Goal: Task Accomplishment & Management: Manage account settings

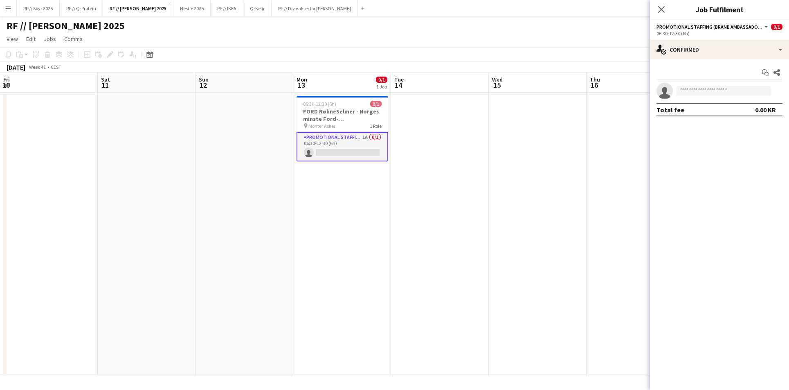
scroll to position [0, 242]
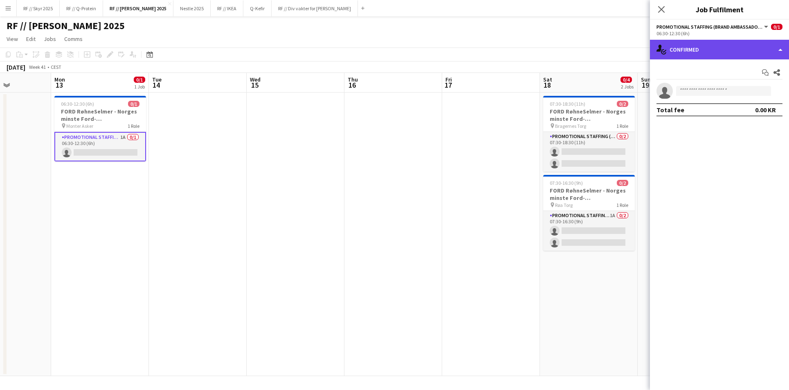
click at [706, 56] on div "single-neutral-actions-check-2 Confirmed" at bounding box center [719, 50] width 139 height 20
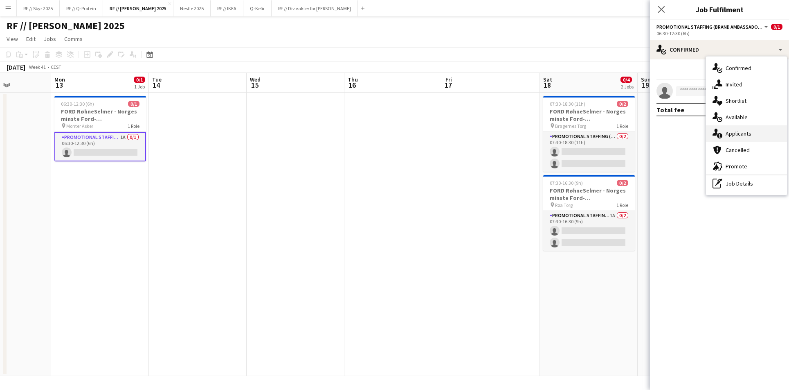
click at [750, 136] on span "Applicants" at bounding box center [739, 133] width 26 height 7
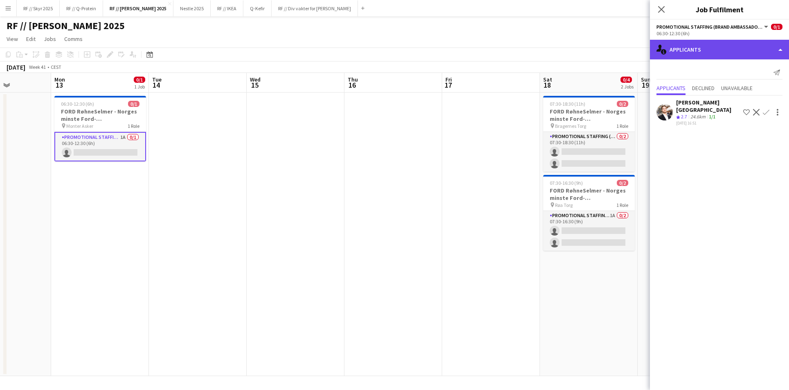
click at [695, 51] on div "single-neutral-actions-information Applicants" at bounding box center [719, 50] width 139 height 20
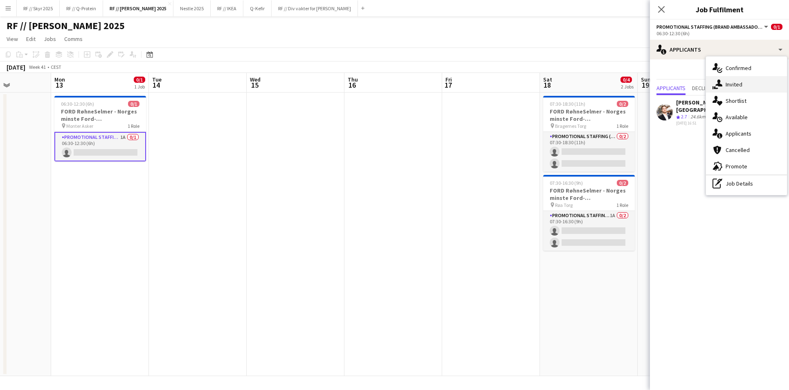
click at [737, 81] on span "Invited" at bounding box center [734, 84] width 17 height 7
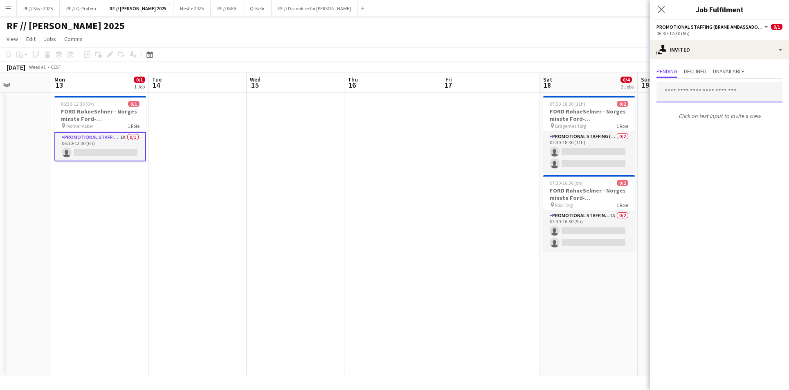
click at [725, 89] on input "text" at bounding box center [720, 92] width 126 height 20
type input "**********"
click at [706, 117] on span "[PERSON_NAME][EMAIL_ADDRESS][DOMAIN_NAME]" at bounding box center [719, 119] width 113 height 7
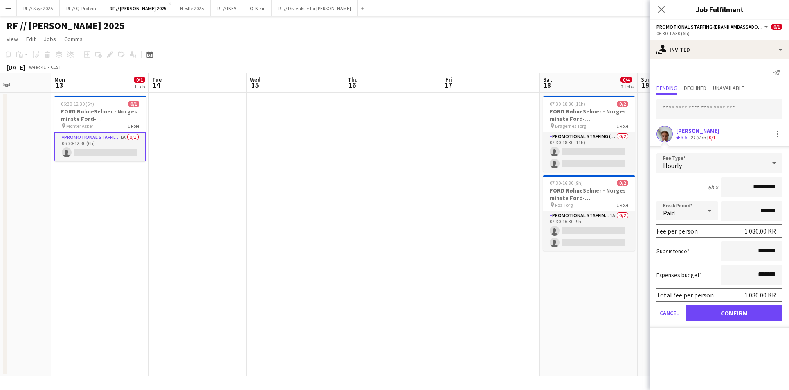
click at [731, 315] on button "Confirm" at bounding box center [734, 312] width 97 height 16
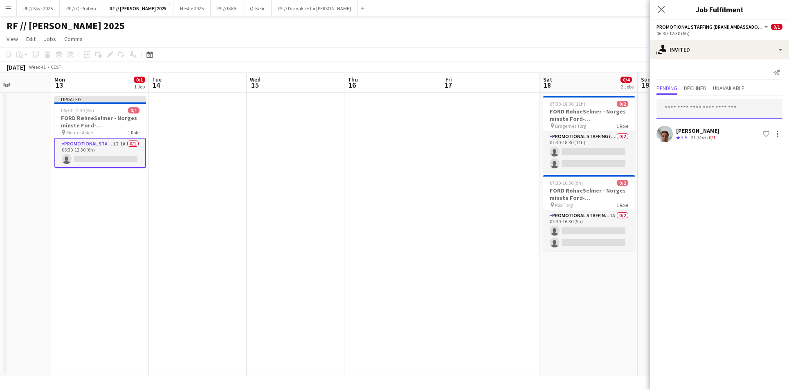
click at [687, 116] on input "text" at bounding box center [720, 109] width 126 height 20
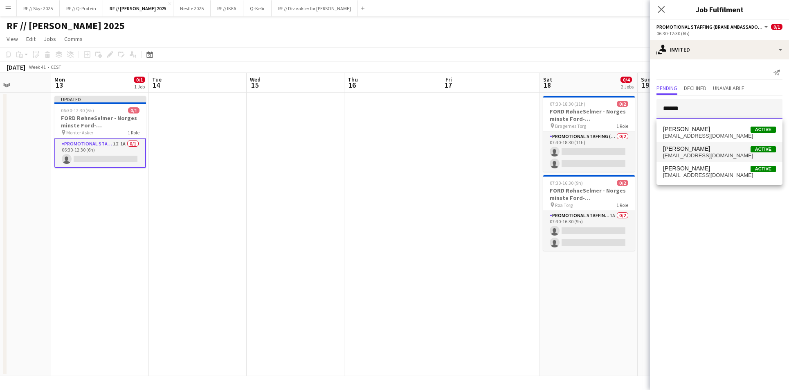
type input "******"
click at [711, 156] on span "[EMAIL_ADDRESS][DOMAIN_NAME]" at bounding box center [719, 155] width 113 height 7
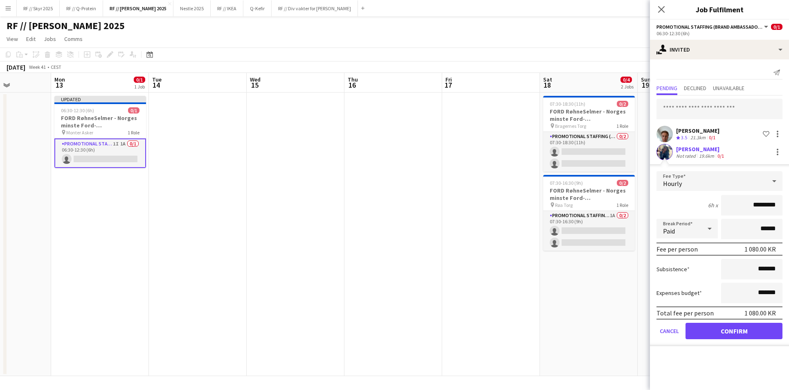
click at [726, 331] on button "Confirm" at bounding box center [734, 330] width 97 height 16
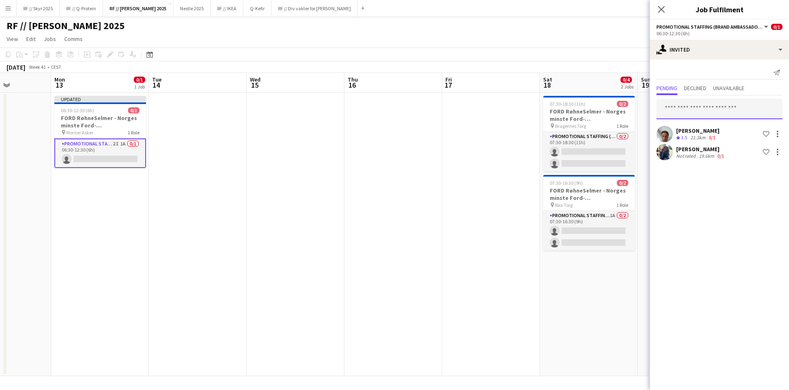
click at [686, 105] on input "text" at bounding box center [720, 109] width 126 height 20
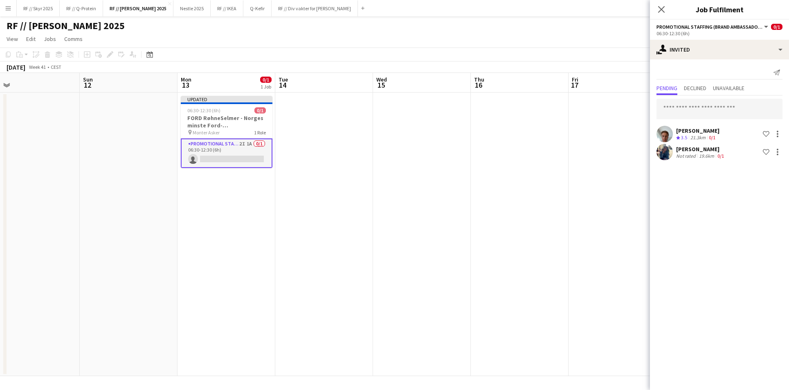
drag, startPoint x: 424, startPoint y: 235, endPoint x: 568, endPoint y: 237, distance: 144.5
click at [519, 237] on app-calendar-viewport "Thu 9 Fri 10 Sat 11 Sun 12 Mon 13 0/1 1 Job Tue 14 Wed 15 Thu 16 Fri 17 Sat 18 …" at bounding box center [394, 224] width 789 height 303
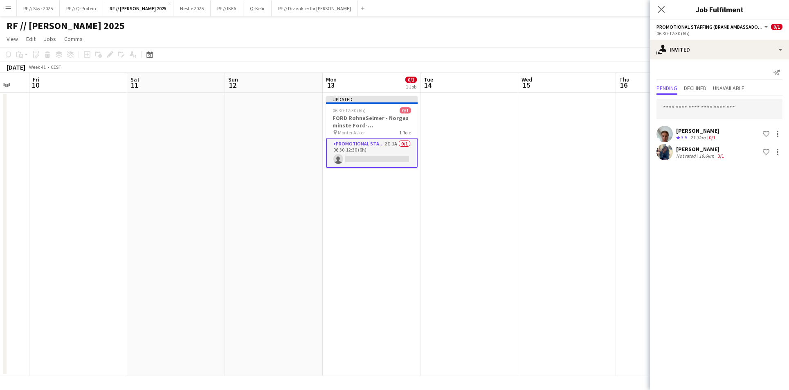
drag, startPoint x: 445, startPoint y: 228, endPoint x: 526, endPoint y: 225, distance: 81.1
click at [501, 225] on app-calendar-viewport "Wed 8 Thu 9 Fri 10 Sat 11 Sun 12 Mon 13 0/1 1 Job Tue 14 Wed 15 Thu 16 Fri 17 S…" at bounding box center [394, 224] width 789 height 303
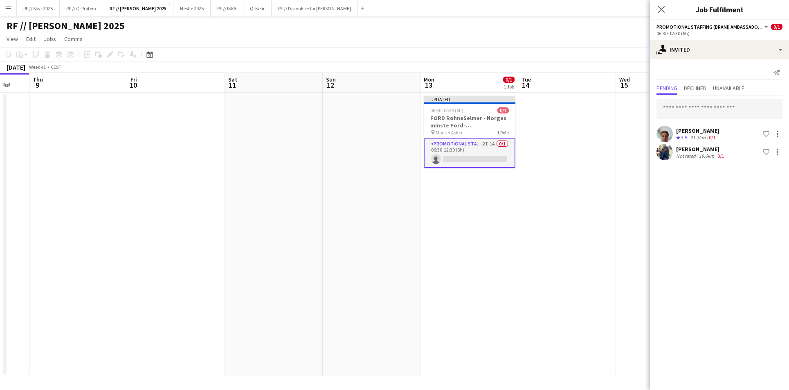
drag, startPoint x: 282, startPoint y: 228, endPoint x: 514, endPoint y: 223, distance: 232.1
click at [448, 221] on app-calendar-viewport "Tue 7 Wed 8 Thu 9 Fri 10 Sat 11 Sun 12 Mon 13 0/1 1 Job Tue 14 Wed 15 Thu 16 Fr…" at bounding box center [394, 224] width 789 height 303
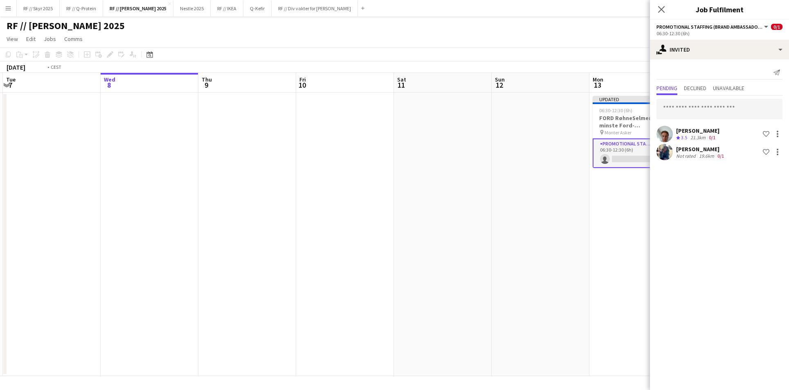
click at [390, 207] on app-calendar-viewport "Sun 5 Mon 6 Tue 7 Wed 8 Thu 9 Fri 10 Sat 11 Sun 12 Mon 13 0/1 1 Job Tue 14 Wed …" at bounding box center [394, 224] width 789 height 303
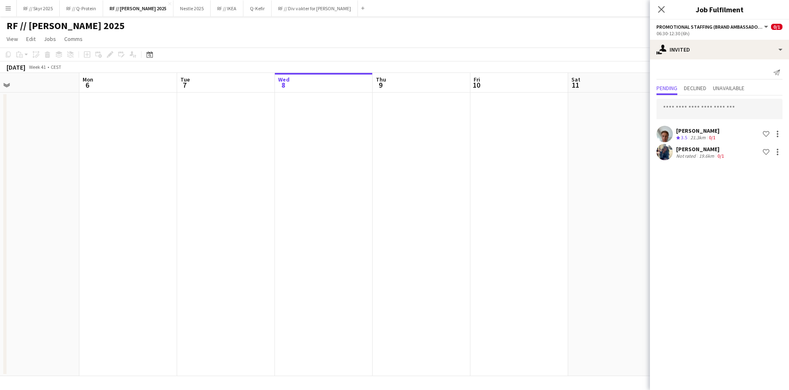
drag, startPoint x: 366, startPoint y: 195, endPoint x: 410, endPoint y: 194, distance: 44.2
click at [390, 194] on app-calendar-viewport "Fri 3 Sat 4 Sun 5 Mon 6 Tue 7 Wed 8 Thu 9 Fri 10 Sat 11 Sun 12 Mon 13 0/1 1 Job…" at bounding box center [394, 224] width 789 height 303
click at [303, 191] on app-calendar-viewport "Wed 1 Thu 2 Fri 3 Sat 4 Sun 5 Mon 6 Tue 7 Wed 8 Thu 9 Fri 10 Sat 11 Sun 12 Mon …" at bounding box center [394, 224] width 789 height 303
drag, startPoint x: 254, startPoint y: 192, endPoint x: 385, endPoint y: 191, distance: 131.0
click at [385, 191] on app-calendar-viewport "Mon 29 Tue 30 Wed 1 Thu 2 Fri 3 Sat 4 Sun 5 Mon 6 Tue 7 Wed 8 Thu 9 Fri 10 Sat …" at bounding box center [394, 224] width 789 height 303
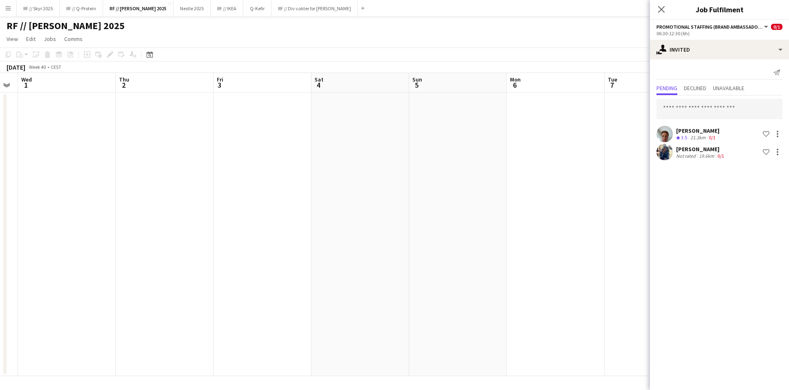
drag, startPoint x: 208, startPoint y: 185, endPoint x: 411, endPoint y: 189, distance: 203.0
click at [338, 182] on app-calendar-viewport "Mon 29 2/2 1 Job Tue 30 Wed 1 Thu 2 Fri 3 Sat 4 Sun 5 Mon 6 Tue 7 Wed 8 Thu 9 F…" at bounding box center [394, 224] width 789 height 303
click at [431, 183] on app-calendar-viewport "Sat 27 Sun 28 Mon 29 2/2 1 Job Tue 30 Wed 1 Thu 2 Fri 3 Sat 4 Sun 5 Mon 6 Tue 7…" at bounding box center [394, 224] width 789 height 303
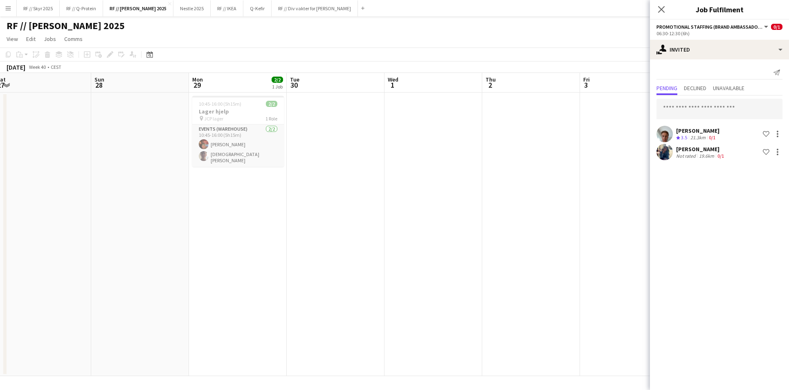
drag, startPoint x: 204, startPoint y: 181, endPoint x: 341, endPoint y: 179, distance: 136.3
click at [303, 178] on app-calendar-viewport "Thu 25 Fri 26 Sat 27 Sun 28 Mon 29 2/2 1 Job Tue 30 Wed 1 Thu 2 Fri 3 Sat 4 Sun…" at bounding box center [394, 224] width 789 height 303
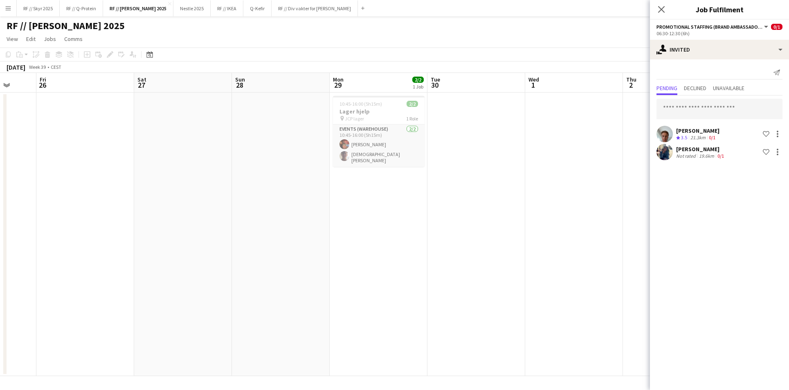
drag, startPoint x: 272, startPoint y: 177, endPoint x: 433, endPoint y: 179, distance: 161.3
click at [425, 179] on app-calendar-viewport "Wed 24 0/1 1 Job Thu 25 Fri 26 Sat 27 Sun 28 Mon 29 2/2 1 Job Tue 30 Wed 1 Thu …" at bounding box center [394, 224] width 789 height 303
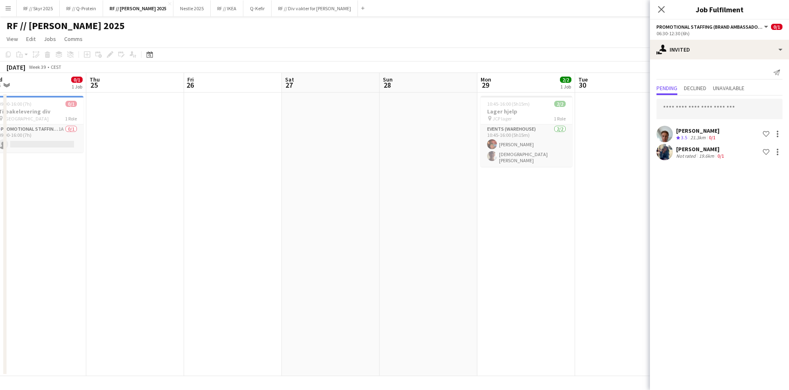
drag, startPoint x: 215, startPoint y: 174, endPoint x: 448, endPoint y: 179, distance: 232.9
click at [395, 176] on app-calendar-viewport "Mon 22 Tue 23 1/1 1 Job Wed 24 0/1 1 Job Thu 25 Fri 26 Sat 27 Sun 28 Mon 29 2/2…" at bounding box center [394, 224] width 789 height 303
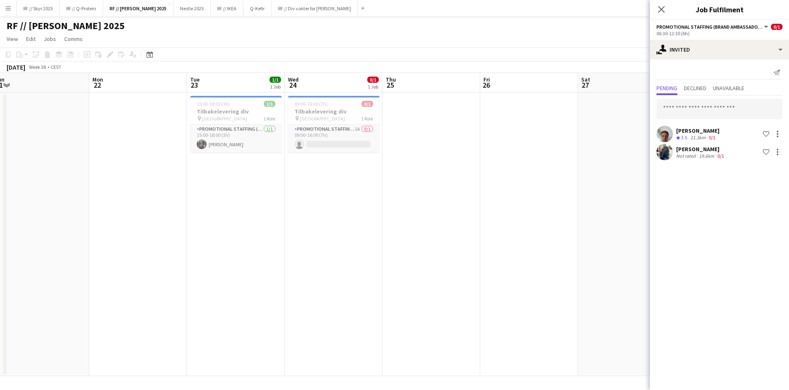
drag, startPoint x: 388, startPoint y: 180, endPoint x: 415, endPoint y: 184, distance: 27.7
click at [426, 181] on app-calendar-viewport "Fri 19 Sat 20 5/5 3 Jobs Sun 21 Mon 22 Tue 23 1/1 1 Job Wed 24 0/1 1 Job Thu 25…" at bounding box center [394, 224] width 789 height 303
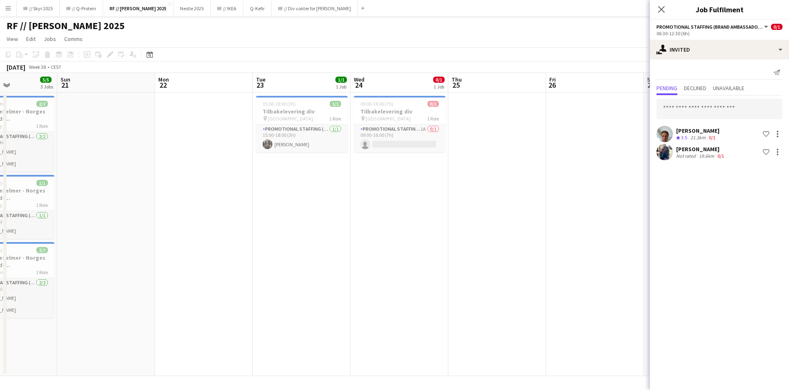
drag, startPoint x: 267, startPoint y: 182, endPoint x: 381, endPoint y: 168, distance: 114.6
click at [509, 173] on app-calendar-viewport "Thu 18 Fri 19 0/1 1 Job Sat 20 5/5 3 Jobs Sun 21 Mon 22 Tue 23 1/1 1 Job Wed 24…" at bounding box center [394, 224] width 789 height 303
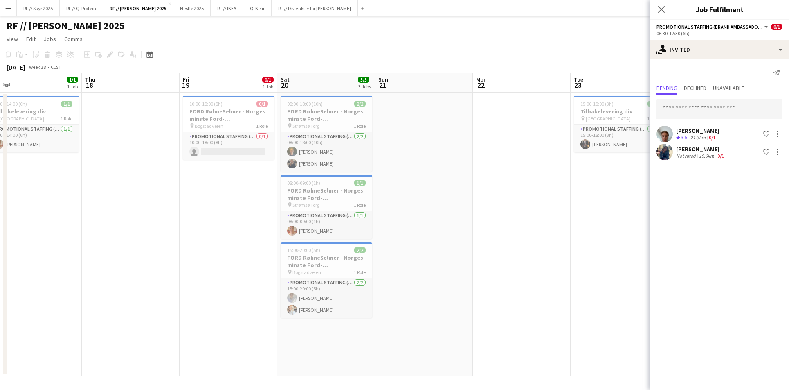
scroll to position [0, 206]
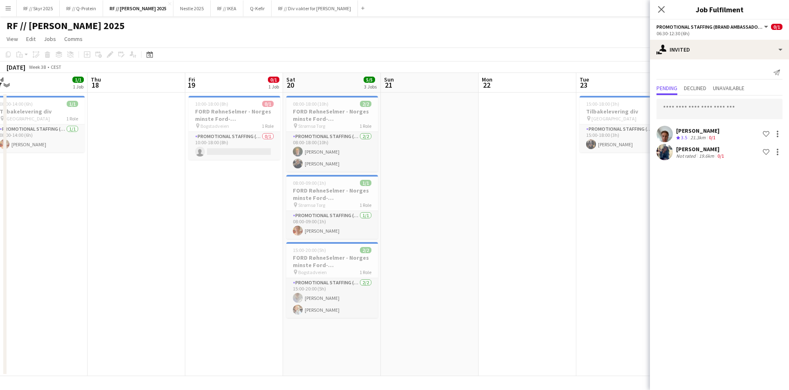
drag, startPoint x: 222, startPoint y: 168, endPoint x: 282, endPoint y: 167, distance: 59.4
click at [281, 167] on app-calendar-viewport "Mon 15 Tue 16 Wed 17 1/1 1 Job Thu 18 Fri 19 0/1 1 Job Sat 20 5/5 3 Jobs Sun 21…" at bounding box center [394, 224] width 789 height 303
click at [732, 108] on input "text" at bounding box center [720, 109] width 126 height 20
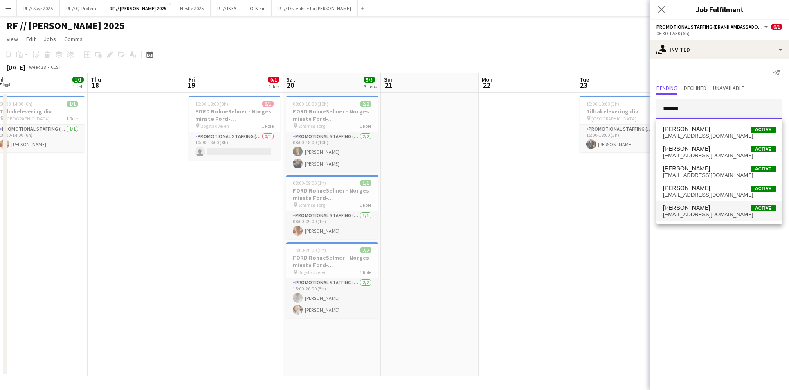
type input "*****"
click at [710, 209] on span "[PERSON_NAME] Active" at bounding box center [719, 207] width 113 height 7
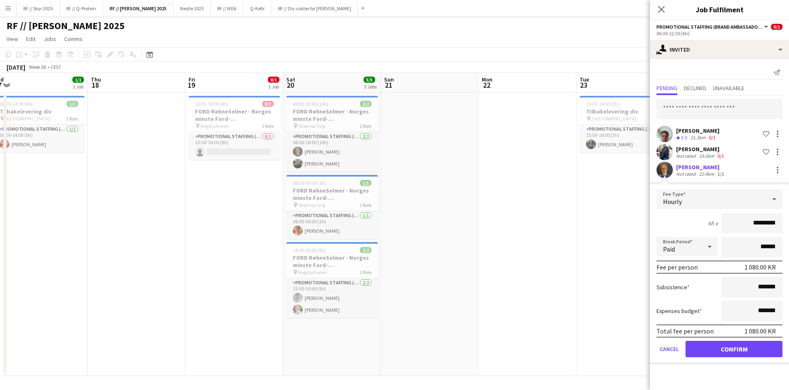
click at [725, 352] on button "Confirm" at bounding box center [734, 349] width 97 height 16
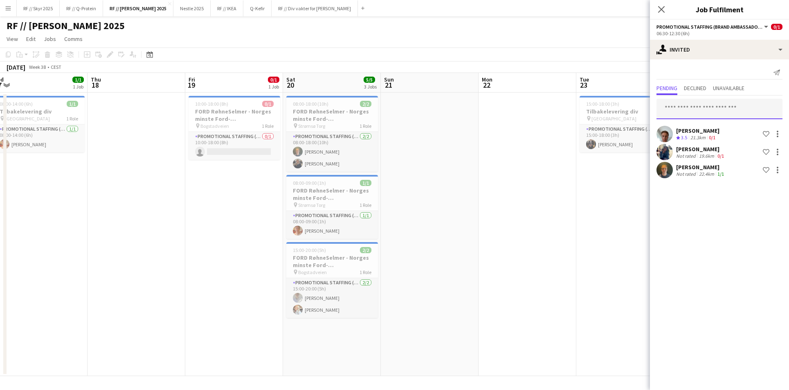
click at [686, 106] on input "text" at bounding box center [720, 109] width 126 height 20
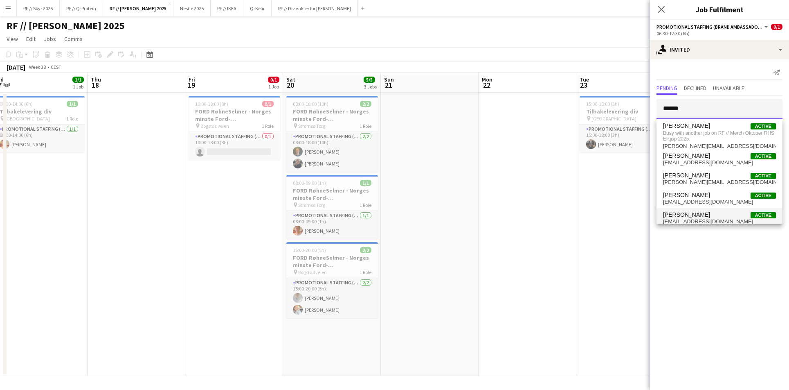
type input "*****"
click at [709, 217] on span "[PERSON_NAME]" at bounding box center [686, 214] width 47 height 7
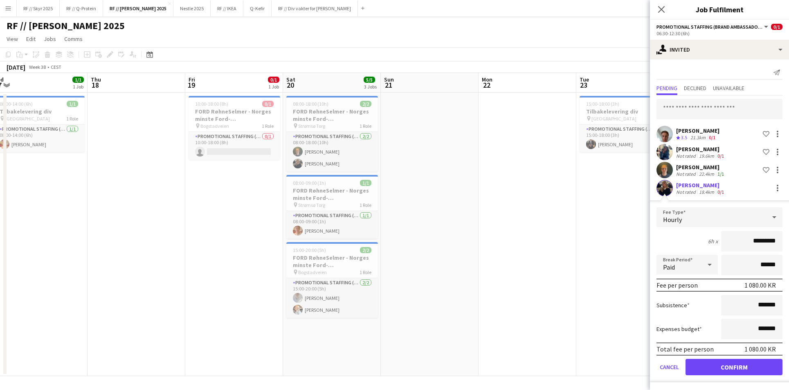
click at [669, 191] on app-user-avatar at bounding box center [665, 188] width 16 height 16
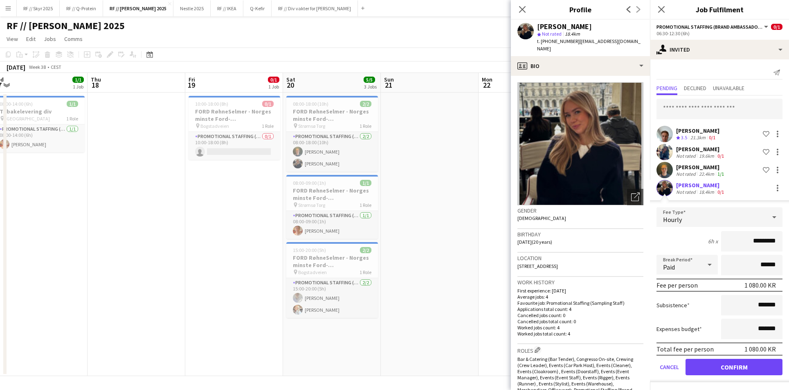
scroll to position [0, 0]
click at [733, 368] on button "Confirm" at bounding box center [734, 366] width 97 height 16
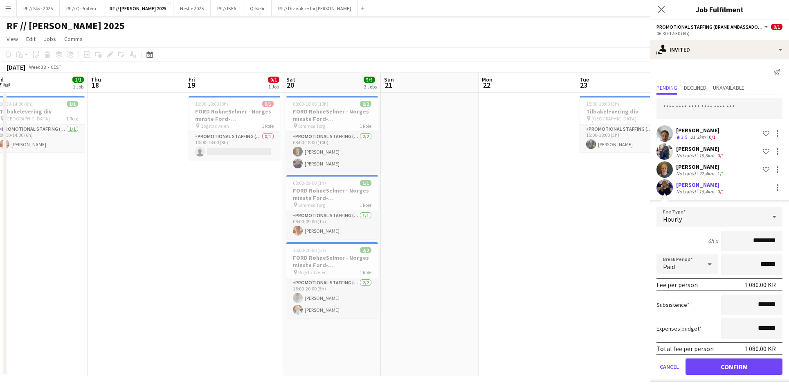
scroll to position [0, 0]
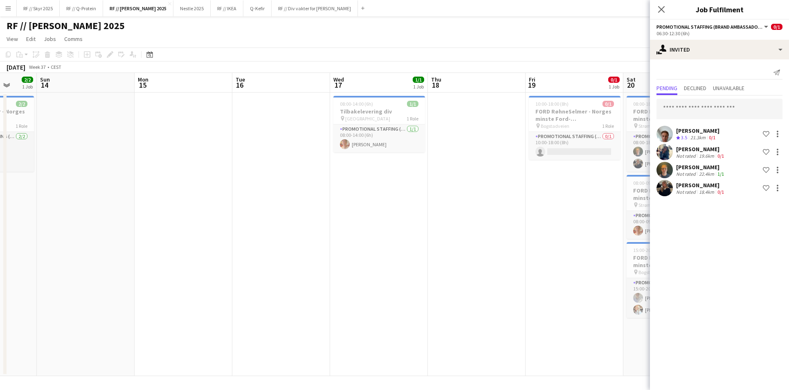
drag, startPoint x: 229, startPoint y: 246, endPoint x: 492, endPoint y: 206, distance: 266.3
click at [492, 206] on app-calendar-viewport "Fri 12 Sat 13 2/2 1 Job Sun 14 Mon 15 Tue 16 Wed 17 1/1 1 Job Thu 18 Fri 19 0/1…" at bounding box center [394, 224] width 789 height 303
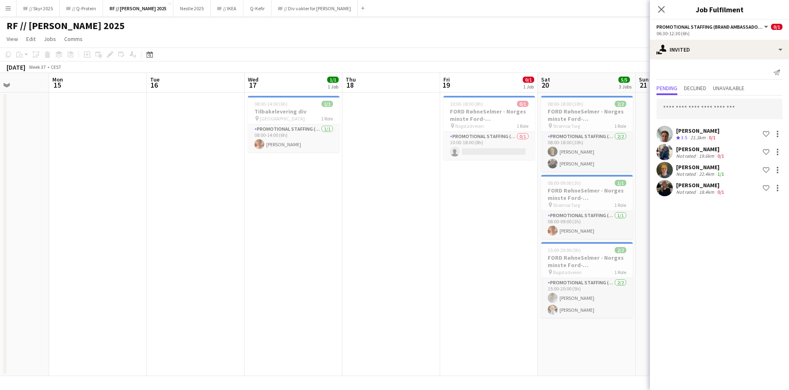
drag, startPoint x: 316, startPoint y: 209, endPoint x: 481, endPoint y: 197, distance: 166.1
click at [481, 197] on app-calendar-viewport "Fri 12 2/2 1 Job Sat 13 2/2 1 Job Sun 14 Mon 15 Tue 16 Wed 17 1/1 1 Job Thu 18 …" at bounding box center [394, 224] width 789 height 303
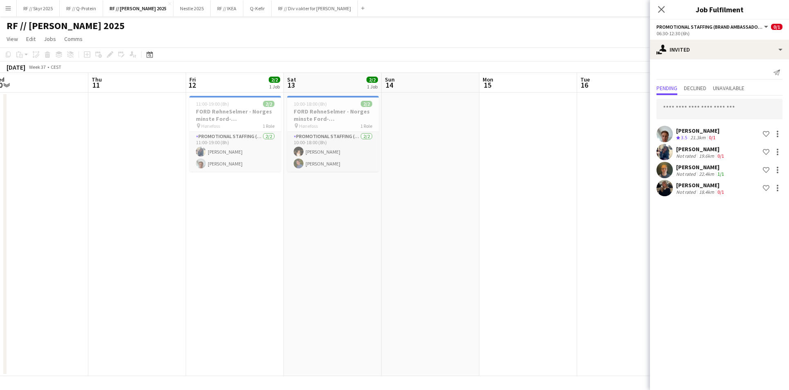
drag, startPoint x: 389, startPoint y: 211, endPoint x: 480, endPoint y: 202, distance: 91.7
click at [469, 202] on app-calendar-viewport "Mon 8 Tue 9 Wed 10 Thu 11 Fri 12 2/2 1 Job Sat 13 2/2 1 Job Sun 14 Mon 15 Tue 1…" at bounding box center [394, 224] width 789 height 303
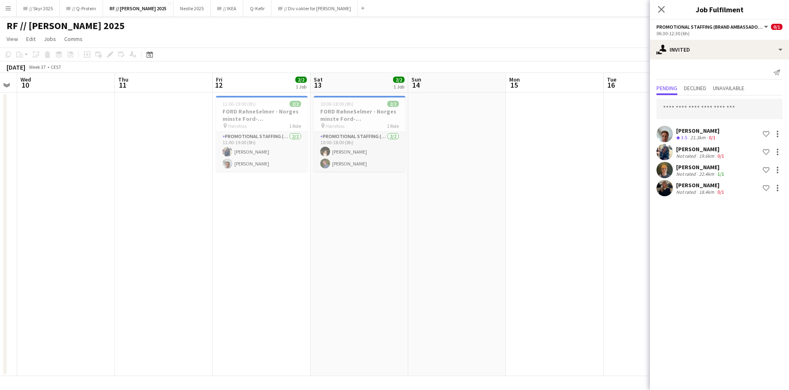
drag, startPoint x: 203, startPoint y: 239, endPoint x: 291, endPoint y: 226, distance: 89.0
click at [289, 226] on app-calendar-viewport "Mon 8 Tue 9 Wed 10 Thu 11 Fri 12 2/2 1 Job Sat 13 2/2 1 Job Sun 14 Mon 15 Tue 1…" at bounding box center [394, 224] width 789 height 303
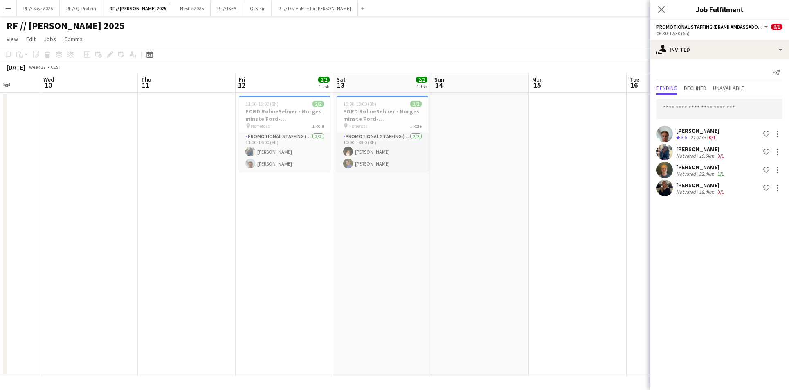
click at [472, 212] on app-date-cell at bounding box center [480, 233] width 98 height 283
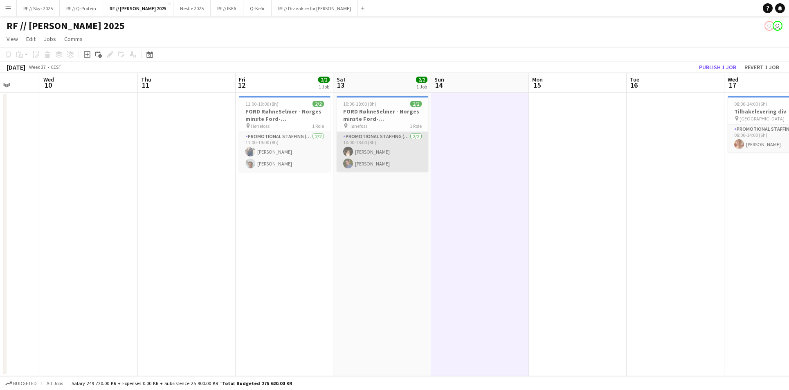
click at [354, 153] on app-card-role "Promotional Staffing (Brand Ambassadors) [DATE] 10:00-18:00 (8h) [PERSON_NAME] …" at bounding box center [383, 152] width 92 height 40
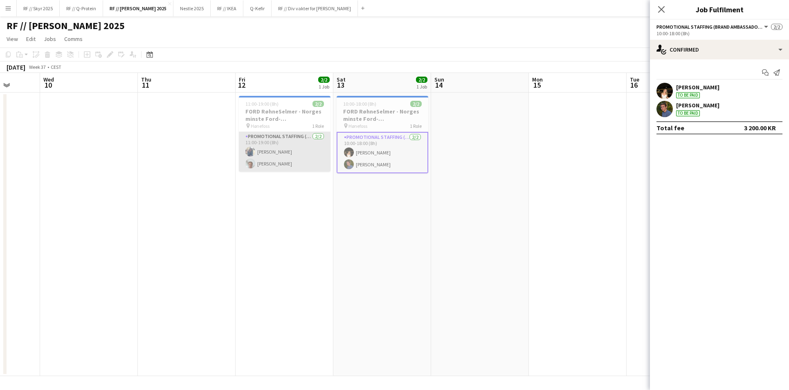
click at [265, 156] on app-card-role "Promotional Staffing (Brand Ambassadors) [DATE] 11:00-19:00 (8h) [PERSON_NAME]" at bounding box center [285, 152] width 92 height 40
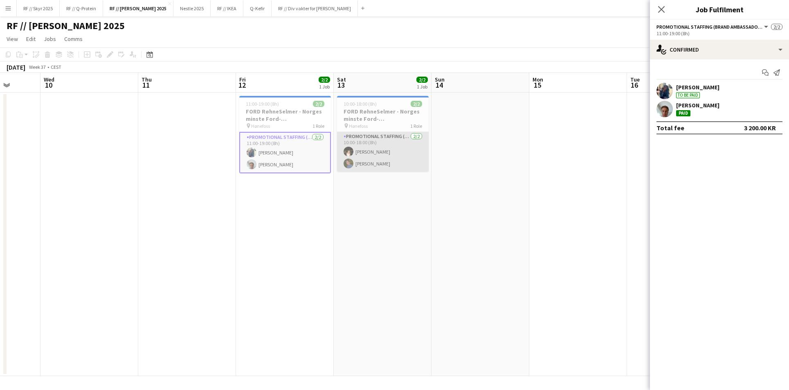
click at [402, 156] on app-card-role "Promotional Staffing (Brand Ambassadors) [DATE] 10:00-18:00 (8h) [PERSON_NAME] …" at bounding box center [383, 152] width 92 height 40
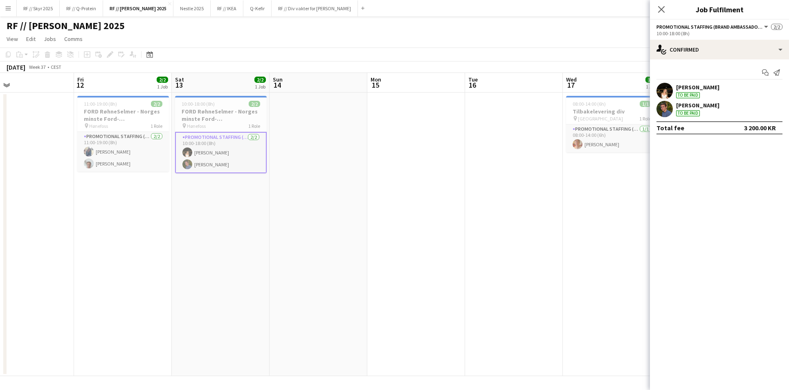
drag, startPoint x: 498, startPoint y: 176, endPoint x: 183, endPoint y: 179, distance: 314.7
click at [218, 178] on app-calendar-viewport "Sun 7 Mon 8 Tue 9 Wed 10 Thu 11 Fri 12 2/2 1 Job Sat 13 2/2 1 Job Sun 14 Mon 15…" at bounding box center [394, 224] width 789 height 303
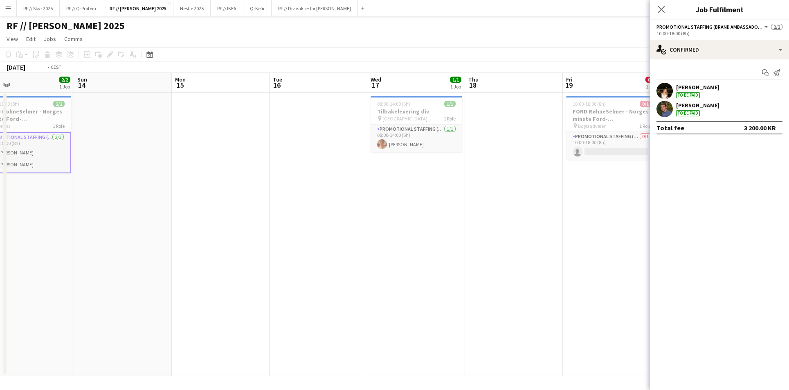
drag, startPoint x: 436, startPoint y: 178, endPoint x: 285, endPoint y: 178, distance: 151.0
click at [294, 178] on app-calendar-viewport "Tue 9 Wed 10 Thu 11 Fri 12 2/2 1 Job Sat 13 2/2 1 Job Sun 14 Mon 15 Tue 16 Wed …" at bounding box center [394, 224] width 789 height 303
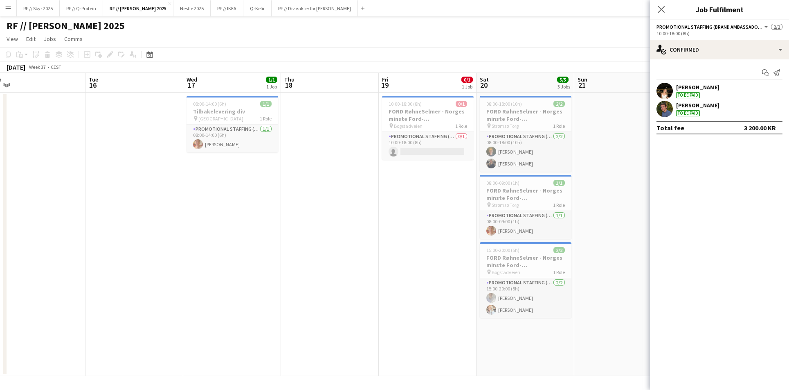
click at [429, 174] on app-calendar-viewport "Thu 11 Fri 12 2/2 1 Job Sat 13 2/2 1 Job Sun 14 Mon 15 Tue 16 Wed 17 1/1 1 Job …" at bounding box center [394, 224] width 789 height 303
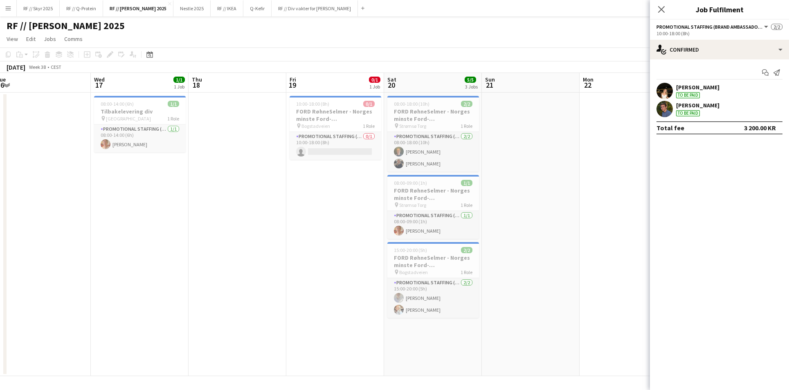
drag, startPoint x: 504, startPoint y: 167, endPoint x: 455, endPoint y: 166, distance: 49.1
click at [462, 166] on app-calendar-viewport "Sat 13 2/2 1 Job Sun 14 Mon 15 Tue 16 Wed 17 1/1 1 Job Thu 18 Fri 19 0/1 1 Job …" at bounding box center [394, 224] width 789 height 303
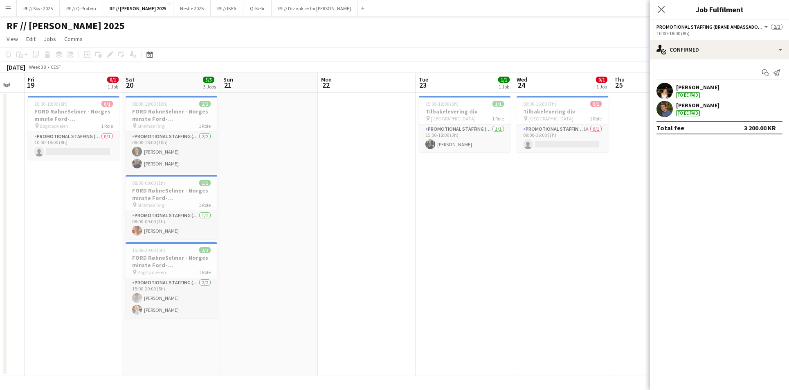
drag, startPoint x: 546, startPoint y: 167, endPoint x: 434, endPoint y: 165, distance: 112.1
click at [434, 165] on app-calendar-viewport "Mon 15 Tue 16 Wed 17 1/1 1 Job Thu 18 Fri 19 0/1 1 Job Sat 20 5/5 3 Jobs Sun 21…" at bounding box center [394, 224] width 789 height 303
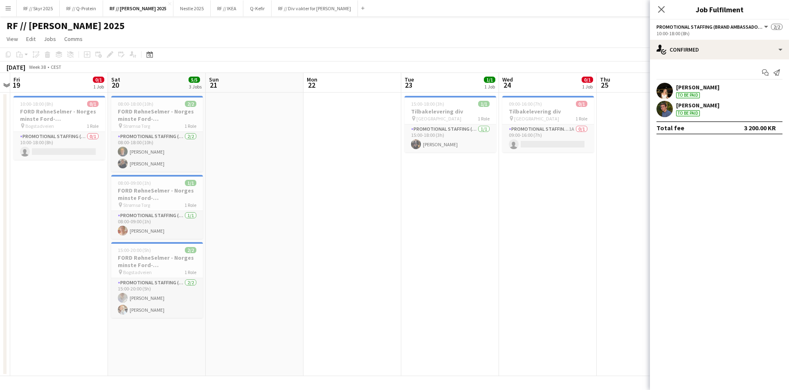
click at [430, 166] on app-calendar-viewport "Mon 15 Tue 16 Wed 17 1/1 1 Job Thu 18 Fri 19 0/1 1 Job Sat 20 5/5 3 Jobs Sun 21…" at bounding box center [394, 224] width 789 height 303
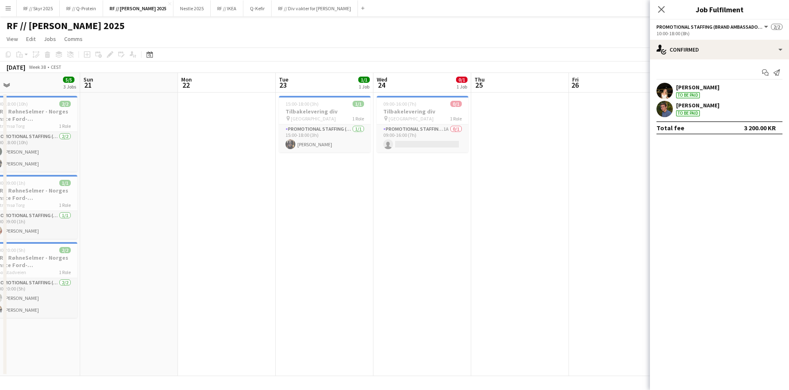
drag, startPoint x: 568, startPoint y: 165, endPoint x: 547, endPoint y: 164, distance: 20.5
click at [547, 164] on app-calendar-viewport "Wed 17 1/1 1 Job Thu 18 Fri 19 0/1 1 Job Sat 20 5/5 3 Jobs Sun 21 Mon 22 Tue 23…" at bounding box center [394, 224] width 789 height 303
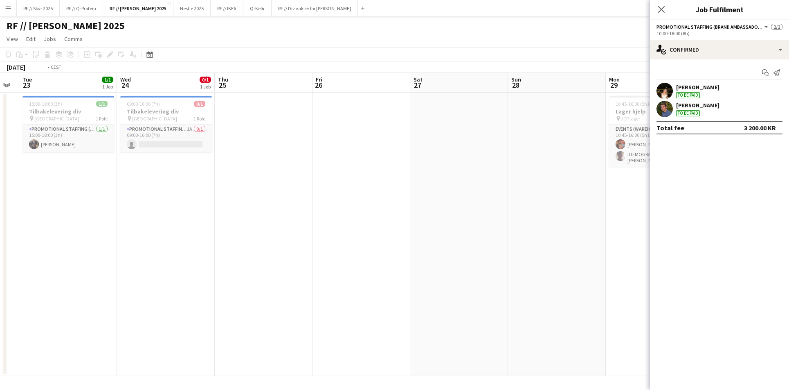
drag, startPoint x: 392, startPoint y: 169, endPoint x: 304, endPoint y: 176, distance: 88.3
click at [288, 175] on app-calendar-viewport "Fri 19 0/1 1 Job Sat 20 5/5 3 Jobs Sun 21 Mon 22 Tue 23 1/1 1 Job Wed 24 0/1 1 …" at bounding box center [394, 224] width 789 height 303
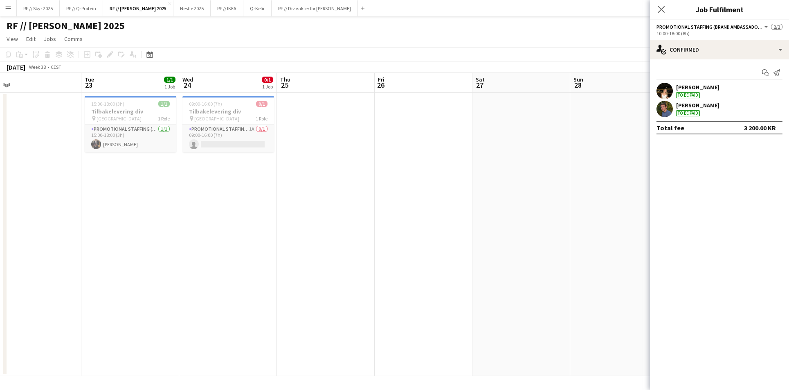
drag, startPoint x: 352, startPoint y: 176, endPoint x: 313, endPoint y: 178, distance: 39.4
click at [327, 176] on app-calendar-viewport "Fri 19 0/1 1 Job Sat 20 5/5 3 Jobs Sun 21 Mon 22 Tue 23 1/1 1 Job Wed 24 0/1 1 …" at bounding box center [394, 224] width 789 height 303
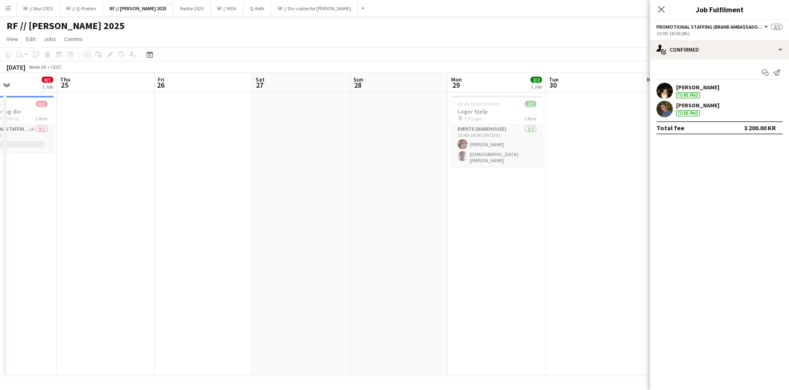
drag, startPoint x: 556, startPoint y: 159, endPoint x: 370, endPoint y: 167, distance: 186.4
click at [408, 165] on app-calendar-viewport "Sun 21 Mon 22 Tue 23 1/1 1 Job Wed 24 0/1 1 Job Thu 25 Fri 26 Sat 27 Sun 28 Mon…" at bounding box center [394, 224] width 789 height 303
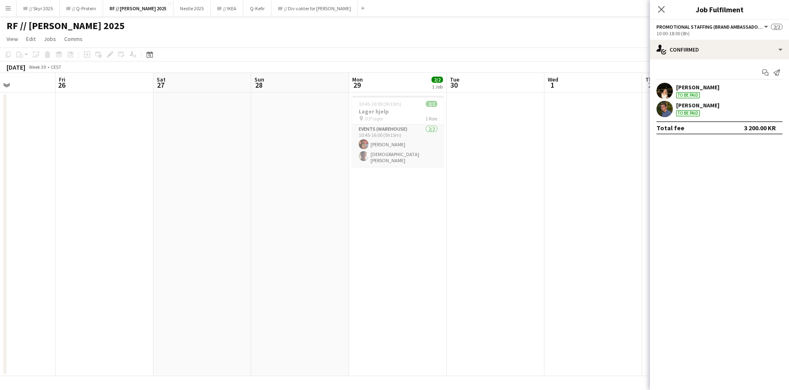
drag, startPoint x: 551, startPoint y: 166, endPoint x: 246, endPoint y: 176, distance: 305.1
click at [283, 174] on app-calendar-viewport "Tue 23 1/1 1 Job Wed 24 0/1 1 Job Thu 25 Fri 26 Sat 27 Sun 28 Mon 29 2/2 1 Job …" at bounding box center [394, 224] width 789 height 303
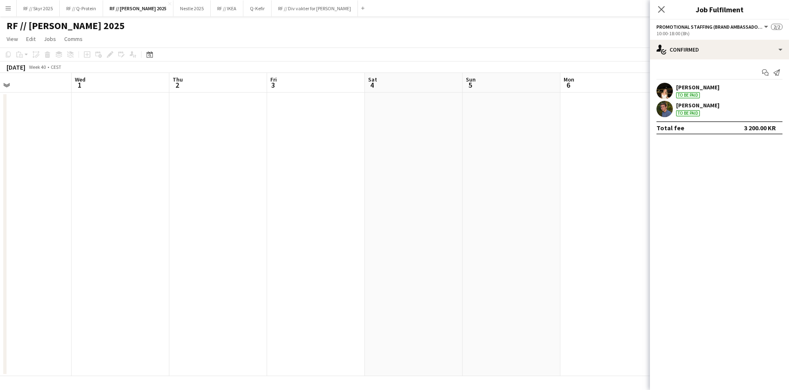
drag, startPoint x: 517, startPoint y: 128, endPoint x: 327, endPoint y: 149, distance: 191.0
click at [361, 146] on app-calendar-viewport "Fri 26 Sat 27 Sun 28 Mon 29 2/2 1 Job Tue 30 Wed 1 Thu 2 Fri 3 Sat 4 Sun 5 Mon …" at bounding box center [394, 224] width 789 height 303
drag, startPoint x: 494, startPoint y: 124, endPoint x: 311, endPoint y: 139, distance: 183.2
click at [333, 138] on app-calendar-viewport "Sun 28 Mon 29 2/2 1 Job Tue 30 Wed 1 Thu 2 Fri 3 Sat 4 Sun 5 Mon 6 Tue 7 Wed 8 …" at bounding box center [394, 224] width 789 height 303
drag, startPoint x: 523, startPoint y: 118, endPoint x: 298, endPoint y: 134, distance: 225.3
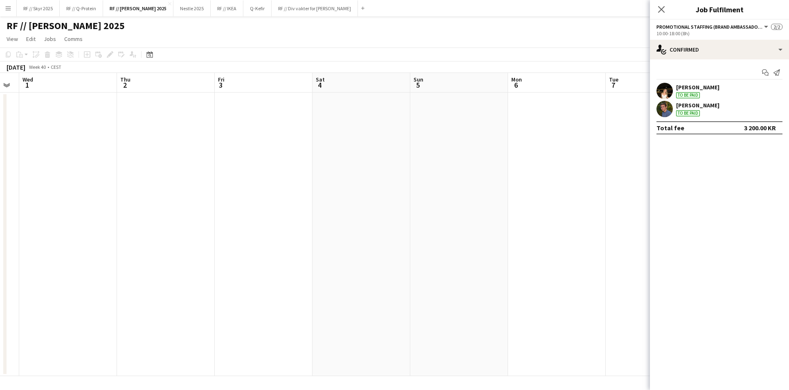
click at [334, 130] on app-calendar-viewport "Sun 28 Mon 29 2/2 1 Job Tue 30 Wed 1 Thu 2 Fri 3 Sat 4 Sun 5 Mon 6 Tue 7 Wed 8 …" at bounding box center [394, 224] width 789 height 303
click at [338, 127] on app-calendar-viewport "Tue 30 Wed 1 Thu 2 Fri 3 Sat 4 Sun 5 Mon 6 Tue 7 Wed 8 Thu 9 Fri 10 Sat 11 Sun …" at bounding box center [394, 224] width 789 height 303
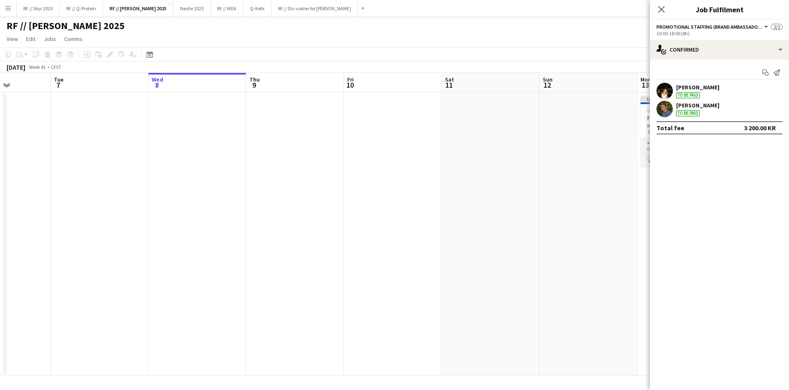
click at [353, 122] on app-calendar-viewport "Sat 4 Sun 5 Mon 6 Tue 7 Wed 8 Thu 9 Fri 10 Sat 11 Sun 12 Mon 13 0/1 1 Job Tue 1…" at bounding box center [394, 224] width 789 height 303
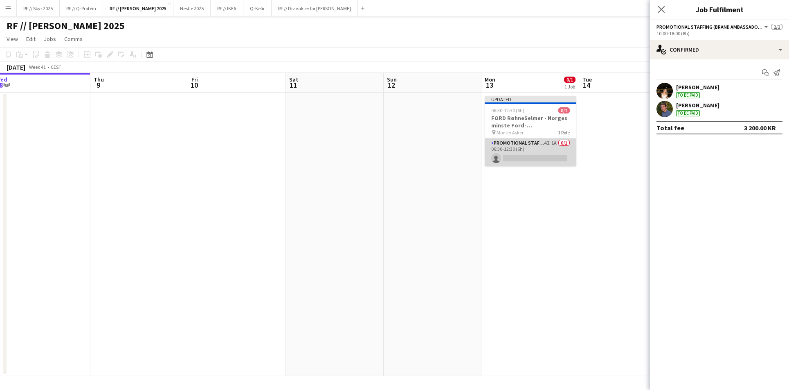
click at [534, 148] on app-card-role "Promotional Staffing (Brand Ambassadors) 4I 1A 0/1 06:30-12:30 (6h) single-neut…" at bounding box center [531, 152] width 92 height 28
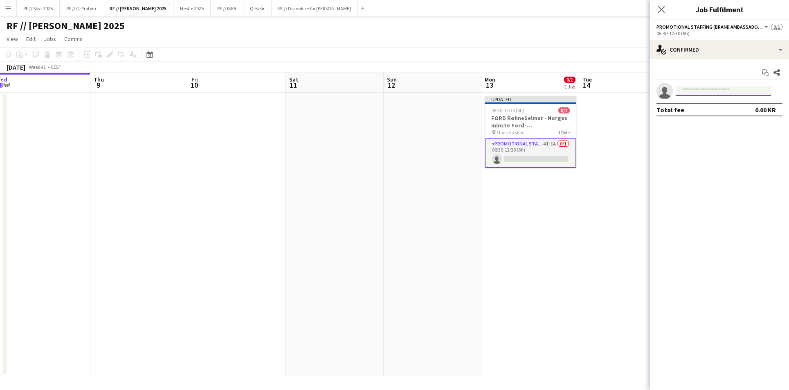
click at [696, 87] on input at bounding box center [724, 91] width 95 height 10
type input "******"
click at [722, 115] on span "[PHONE_NUMBER]" at bounding box center [724, 116] width 82 height 7
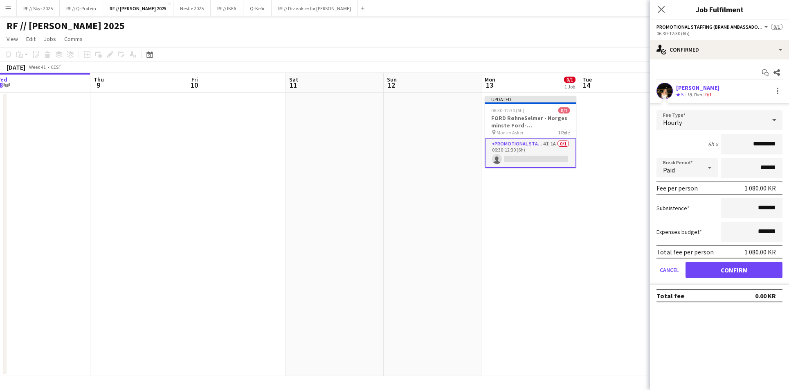
click at [597, 138] on app-date-cell at bounding box center [629, 233] width 98 height 283
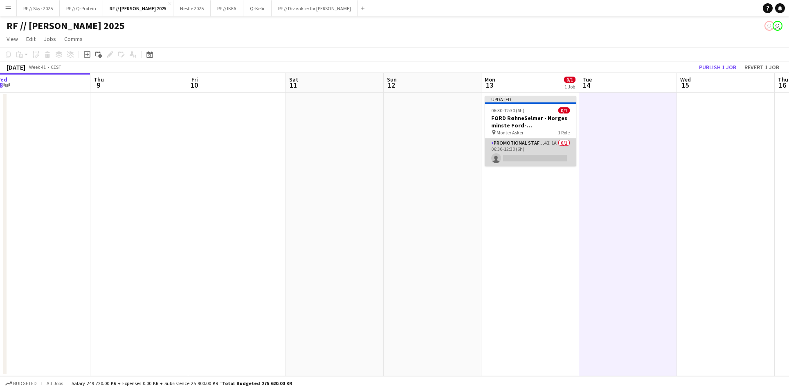
click at [511, 160] on app-card-role "Promotional Staffing (Brand Ambassadors) 4I 1A 0/1 06:30-12:30 (6h) single-neut…" at bounding box center [531, 152] width 92 height 28
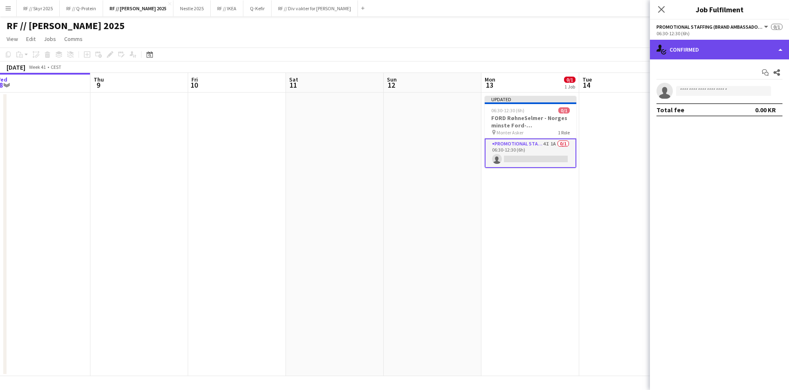
click at [689, 43] on div "single-neutral-actions-check-2 Confirmed" at bounding box center [719, 50] width 139 height 20
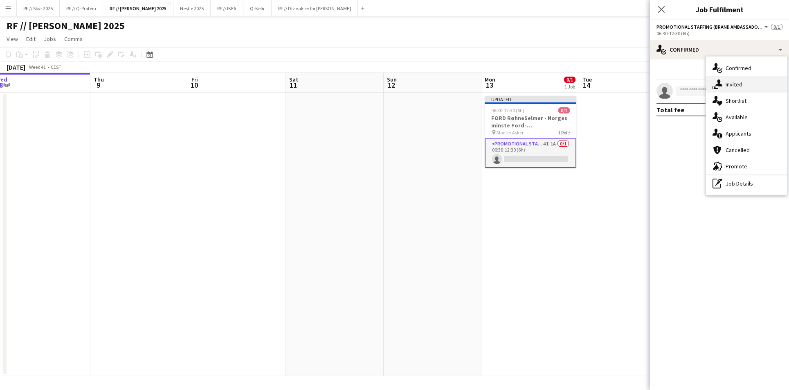
click at [744, 90] on div "single-neutral-actions-share-1 Invited" at bounding box center [746, 84] width 81 height 16
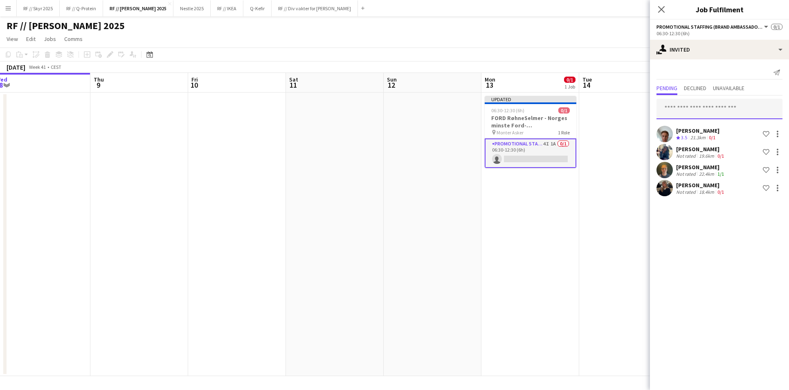
click at [683, 106] on input "text" at bounding box center [720, 109] width 126 height 20
type input "******"
click at [721, 125] on mat-option "[PERSON_NAME] Active [EMAIL_ADDRESS][DOMAIN_NAME]" at bounding box center [720, 132] width 126 height 20
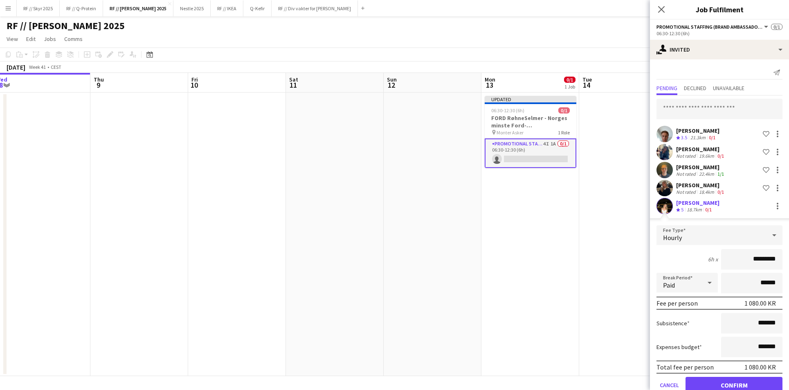
click at [719, 383] on button "Confirm" at bounding box center [734, 385] width 97 height 16
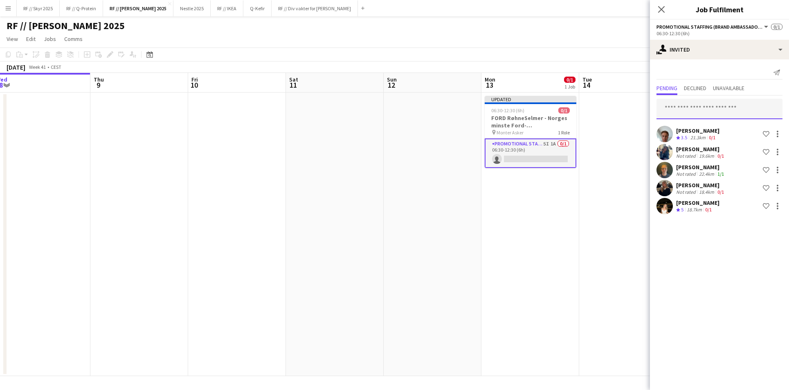
click at [681, 108] on input "text" at bounding box center [720, 109] width 126 height 20
click at [460, 221] on app-date-cell at bounding box center [433, 233] width 98 height 283
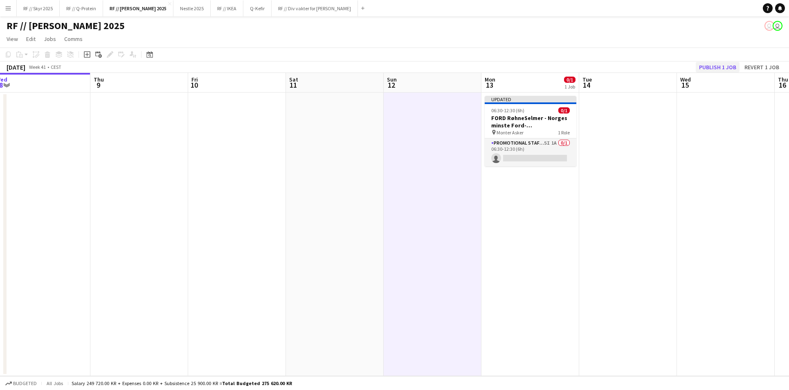
click at [719, 69] on button "Publish 1 job" at bounding box center [718, 67] width 44 height 11
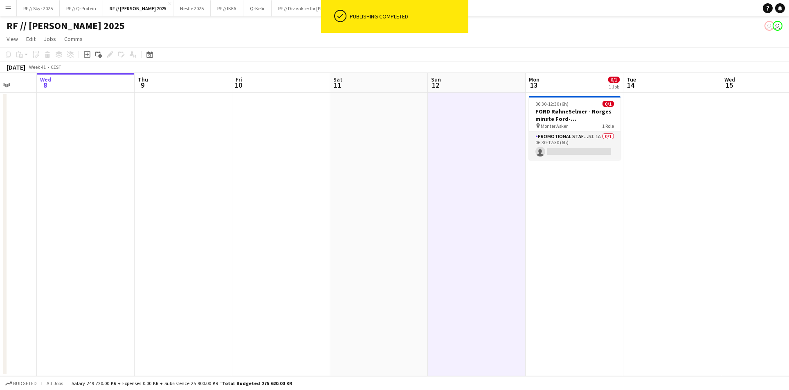
drag, startPoint x: 658, startPoint y: 210, endPoint x: 422, endPoint y: 226, distance: 236.3
click at [453, 226] on app-calendar-viewport "Sat 4 Sun 5 Mon 6 Tue 7 Wed 8 Thu 9 Fri 10 Sat 11 Sun 12 Mon 13 0/1 1 Job Tue 1…" at bounding box center [394, 224] width 789 height 303
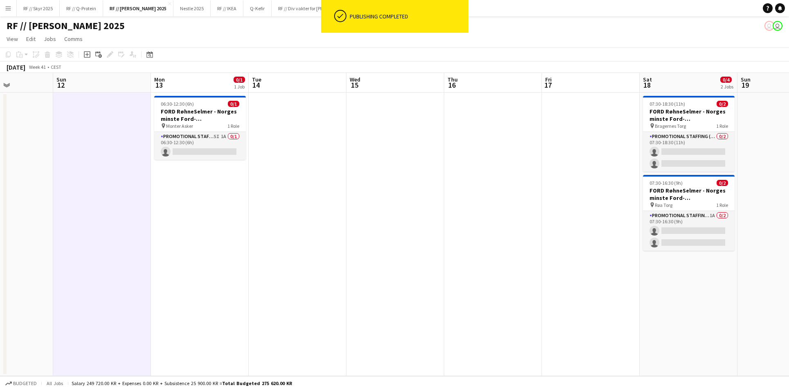
drag, startPoint x: 585, startPoint y: 204, endPoint x: 542, endPoint y: 208, distance: 43.2
click at [489, 205] on app-calendar-viewport "Wed 8 Thu 9 Fri 10 Sat 11 Sun 12 Mon 13 0/1 1 Job Tue 14 Wed 15 Thu 16 Fri 17 S…" at bounding box center [394, 224] width 789 height 303
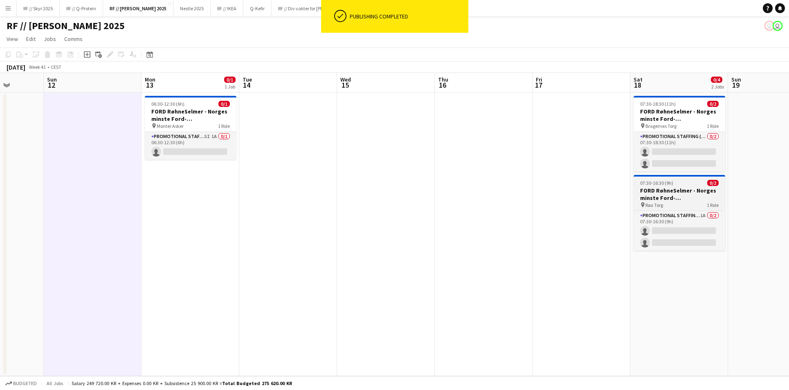
drag, startPoint x: 524, startPoint y: 206, endPoint x: 561, endPoint y: 199, distance: 37.1
click at [500, 206] on app-calendar-viewport "Wed 8 Thu 9 Fri 10 Sat 11 Sun 12 Mon 13 0/1 1 Job Tue 14 Wed 15 Thu 16 Fri 17 S…" at bounding box center [394, 224] width 789 height 303
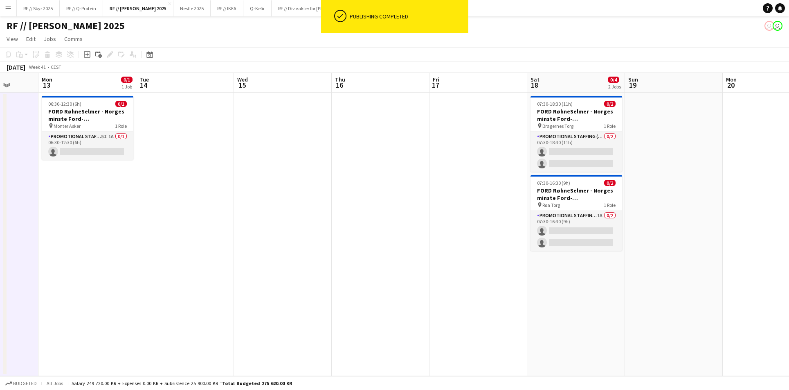
click at [692, 155] on app-date-cell at bounding box center [674, 233] width 98 height 283
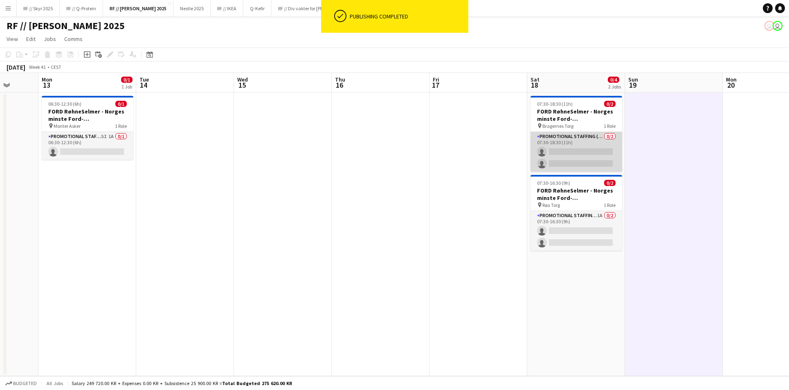
click at [594, 137] on app-card-role "Promotional Staffing (Brand Ambassadors) 0/2 07:30-18:30 (11h) single-neutral-a…" at bounding box center [577, 152] width 92 height 40
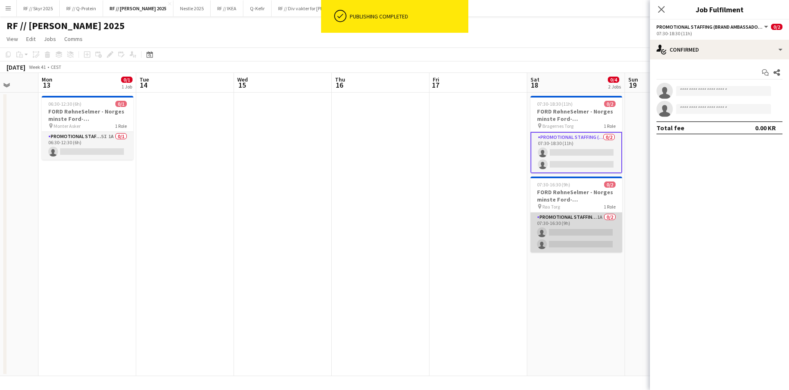
click at [570, 228] on app-card-role "Promotional Staffing (Brand Ambassadors) 1A 0/2 07:30-16:30 (9h) single-neutral…" at bounding box center [577, 232] width 92 height 40
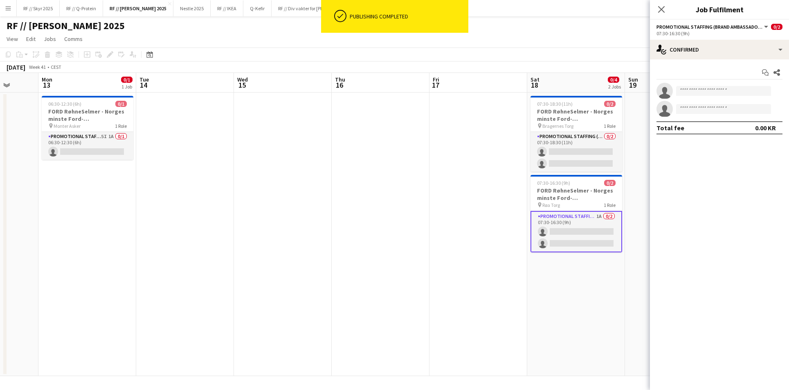
click at [409, 206] on app-date-cell at bounding box center [381, 233] width 98 height 283
